Goal: Task Accomplishment & Management: Manage account settings

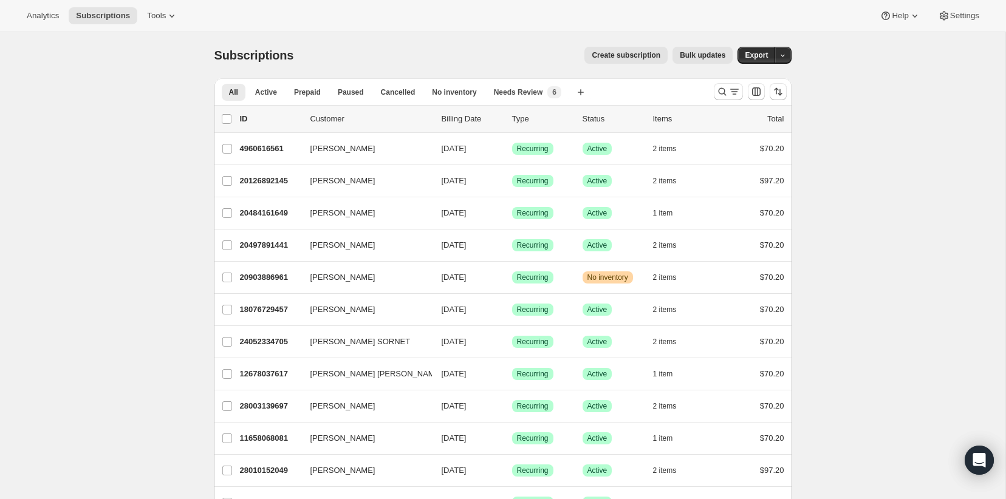
click at [257, 234] on div "Sharon Brandt 20497891441 Sharon Brandt 10/08/2025 Success Recurring Success Ac…" at bounding box center [502, 246] width 577 height 32
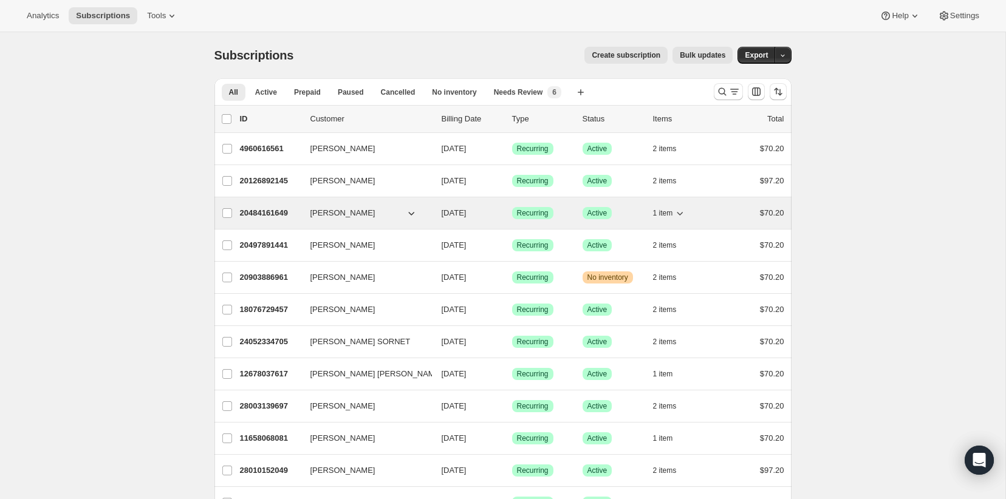
click at [287, 207] on p "20484161649" at bounding box center [270, 213] width 61 height 12
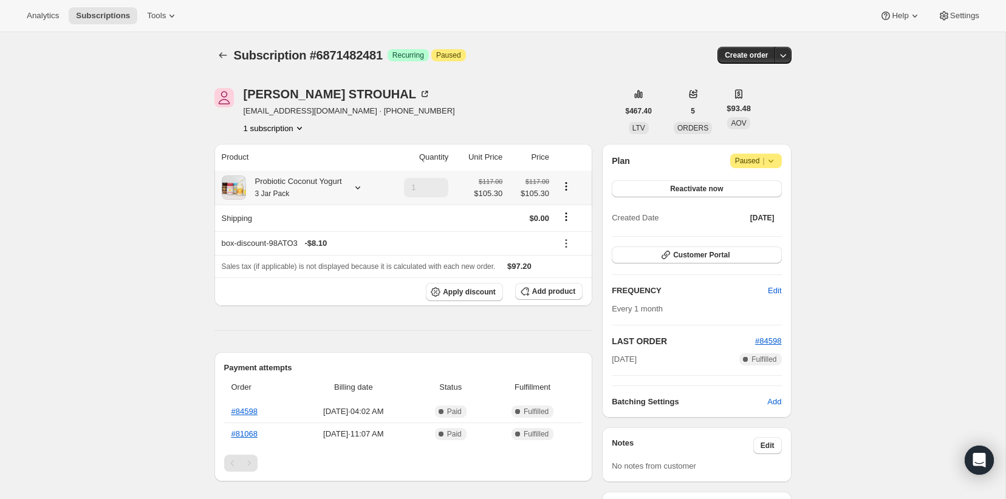
click at [287, 194] on small "3 Jar Pack" at bounding box center [272, 193] width 35 height 9
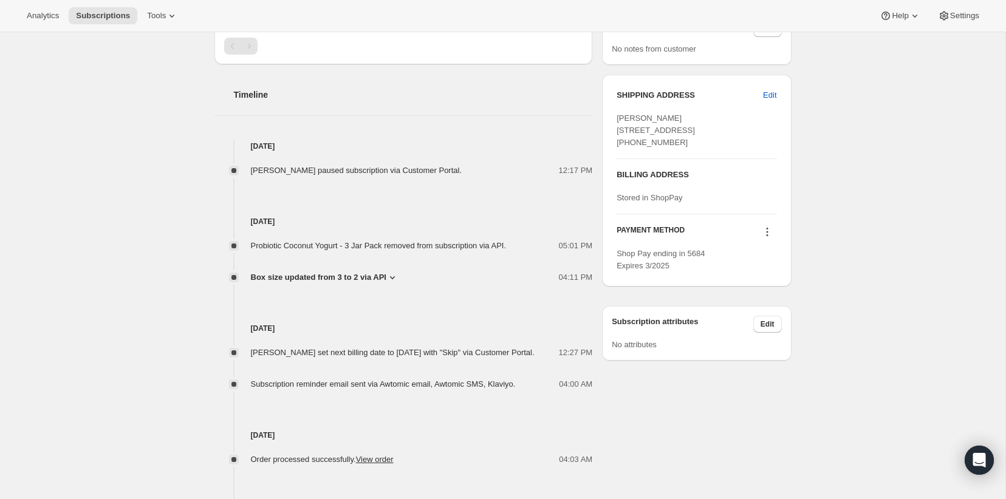
scroll to position [418, 0]
click at [386, 281] on span "Box size updated from 3 to 2 via API" at bounding box center [318, 276] width 135 height 12
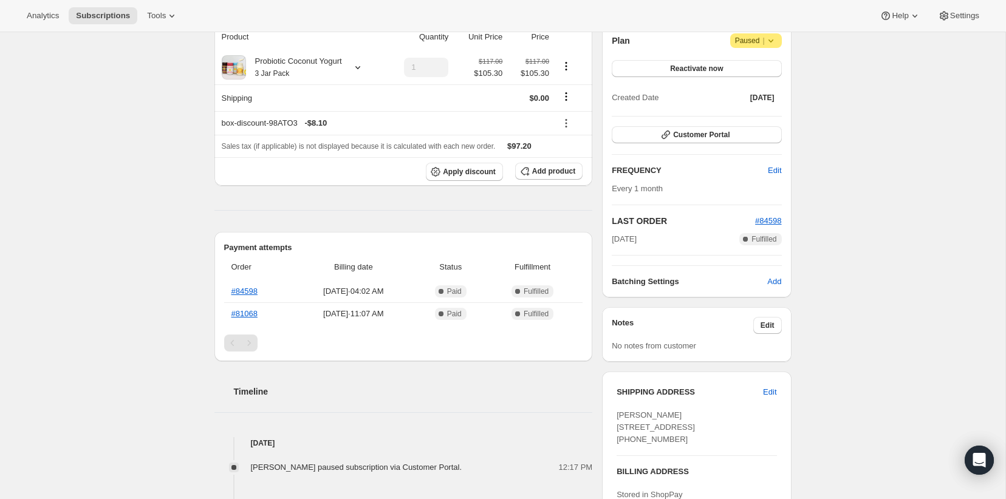
scroll to position [0, 0]
